Goal: Transaction & Acquisition: Purchase product/service

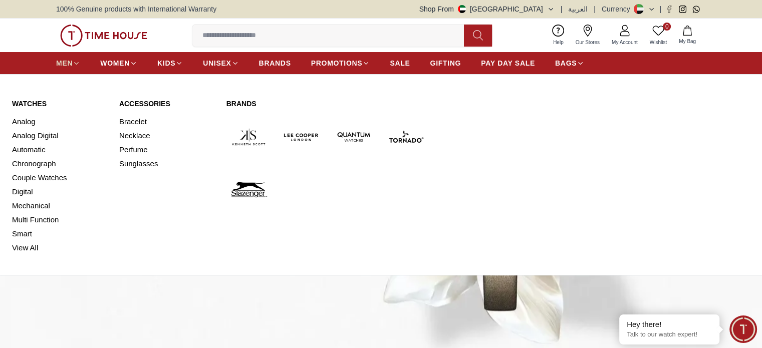
click at [68, 64] on span "MEN" at bounding box center [64, 63] width 17 height 10
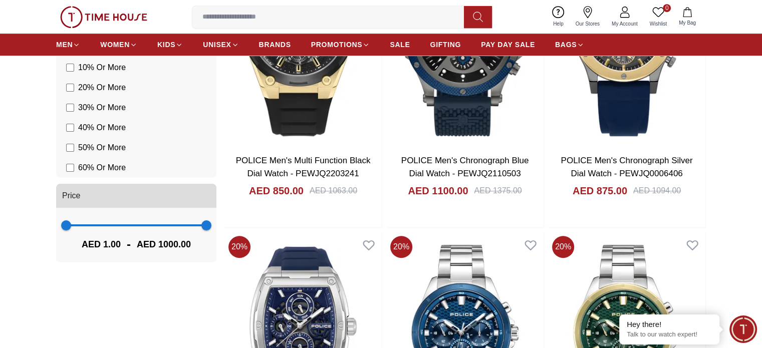
scroll to position [802, 0]
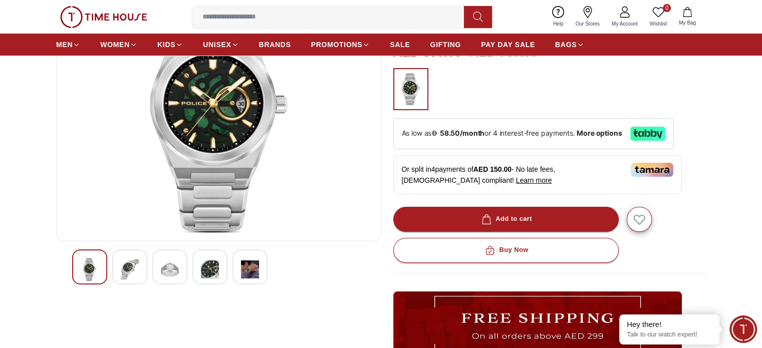
scroll to position [133, 0]
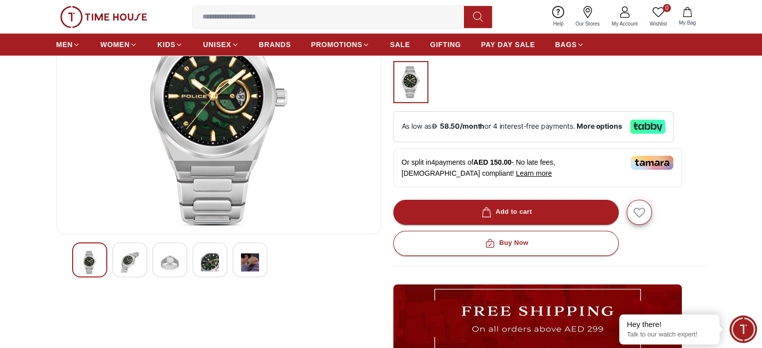
click at [123, 262] on img at bounding box center [130, 262] width 18 height 23
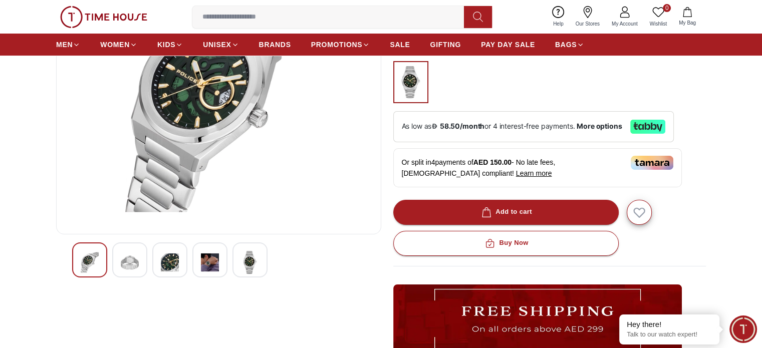
click at [162, 262] on img at bounding box center [170, 262] width 18 height 23
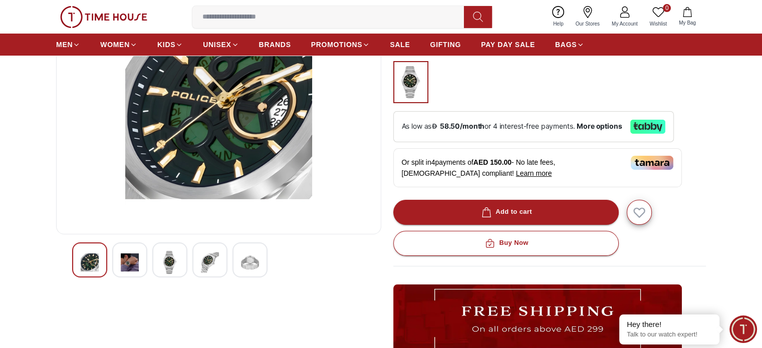
click at [191, 265] on div at bounding box center [218, 260] width 293 height 35
click at [212, 266] on img at bounding box center [210, 262] width 18 height 23
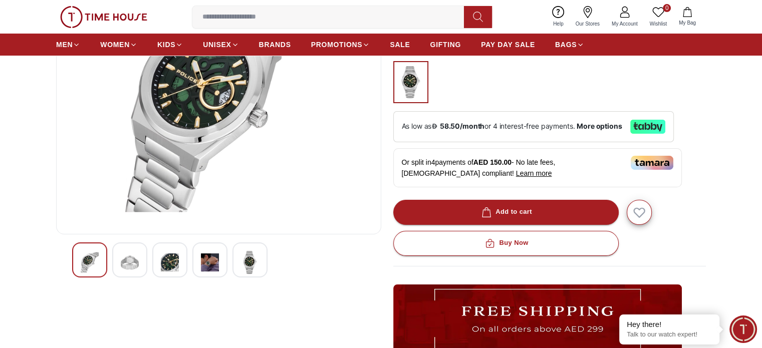
click at [249, 269] on img at bounding box center [250, 262] width 18 height 23
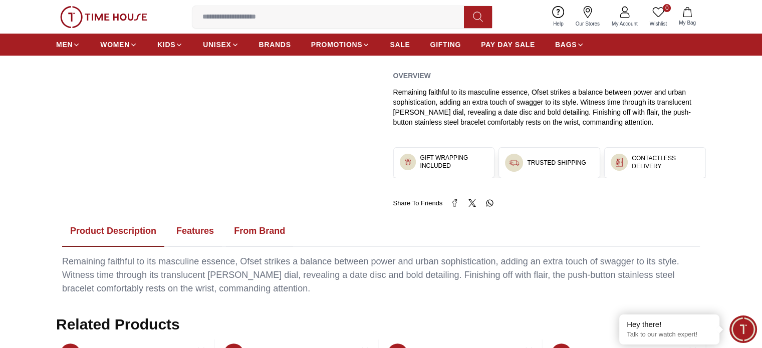
scroll to position [401, 0]
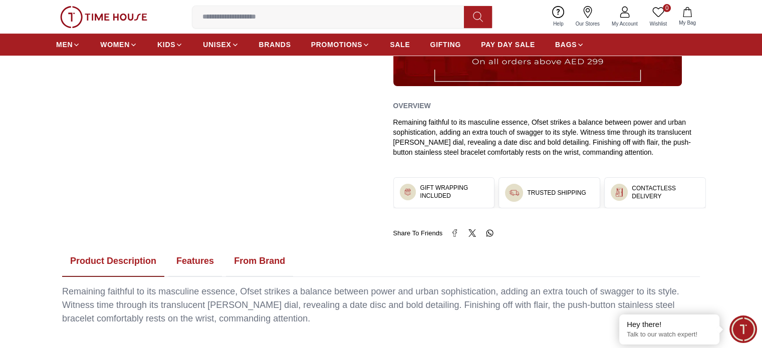
click at [196, 265] on button "Features" at bounding box center [195, 261] width 54 height 31
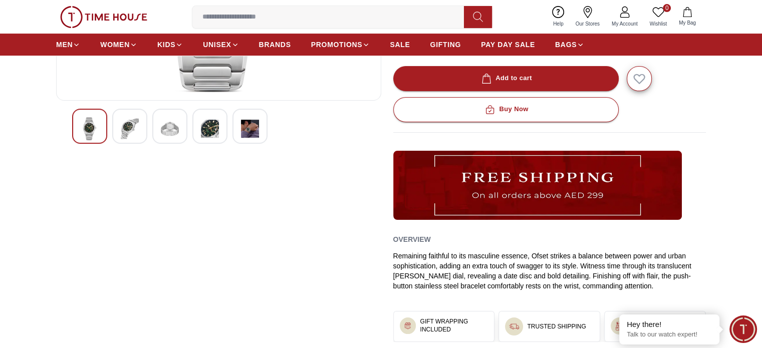
scroll to position [133, 0]
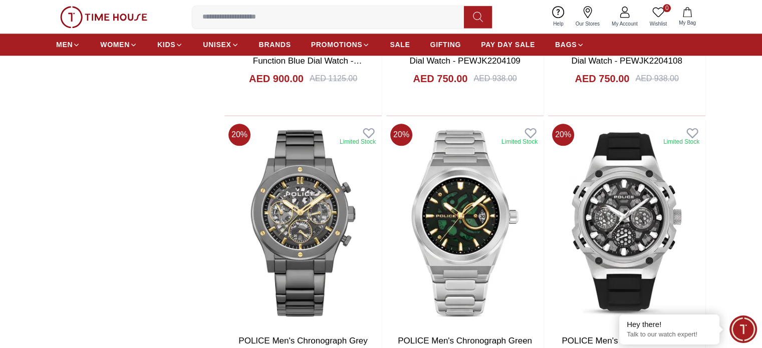
scroll to position [1207, 0]
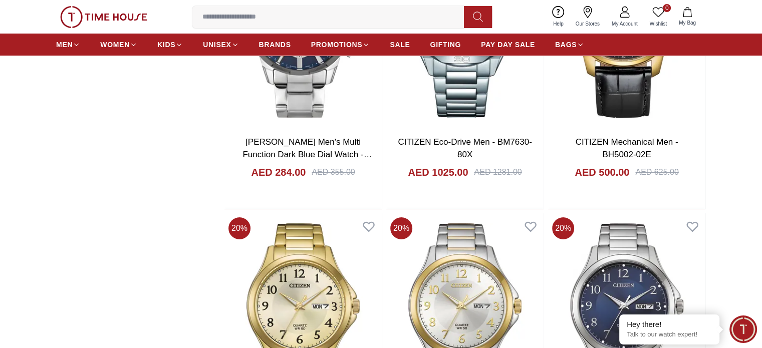
scroll to position [3746, 0]
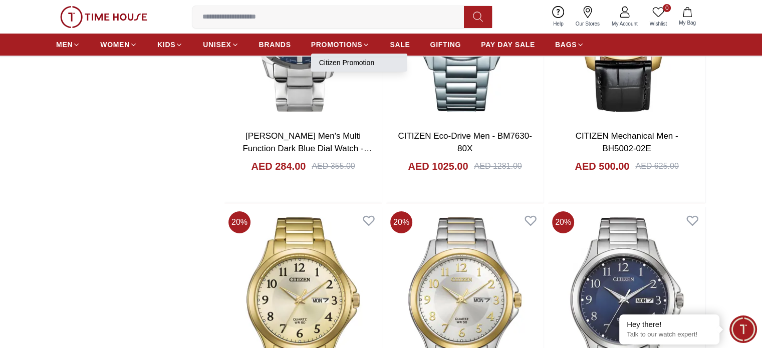
click at [355, 59] on link "Citizen Promotion" at bounding box center [359, 63] width 80 height 10
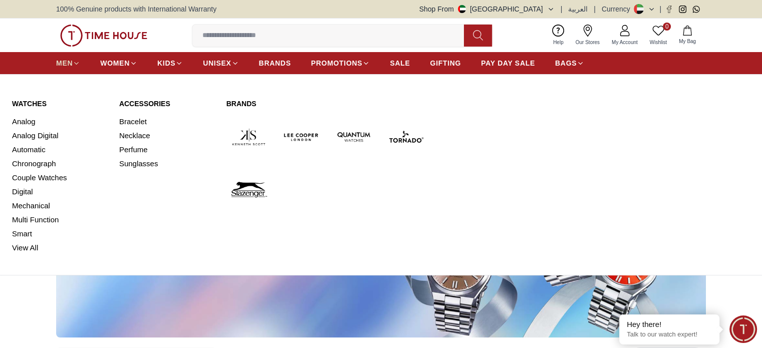
click at [65, 58] on span "MEN" at bounding box center [64, 63] width 17 height 10
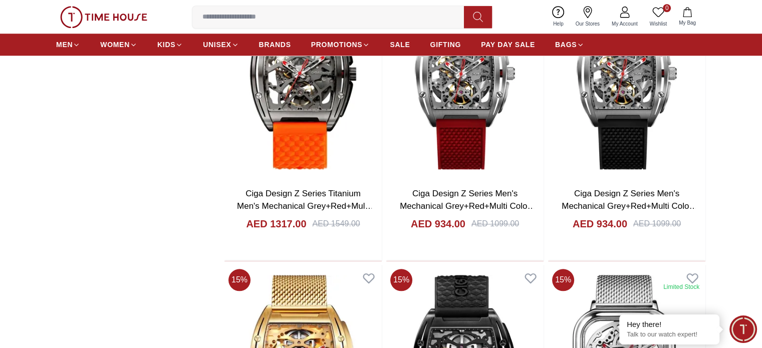
scroll to position [1472, 0]
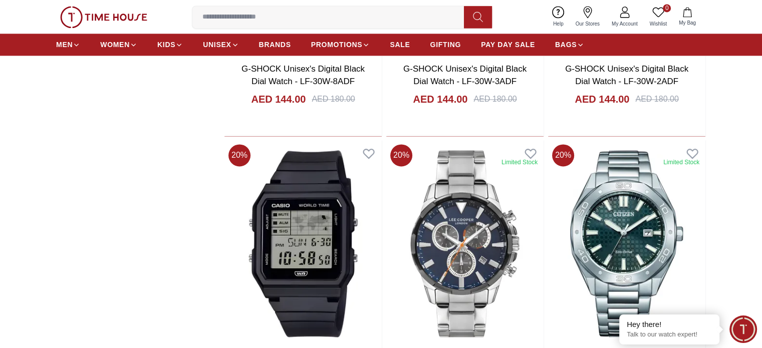
scroll to position [1472, 0]
